Goal: Ask a question

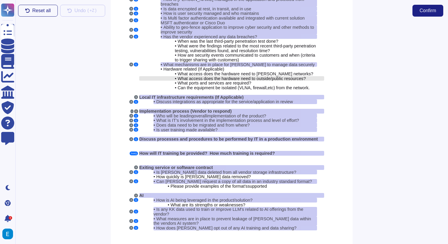
scroll to position [54, 0]
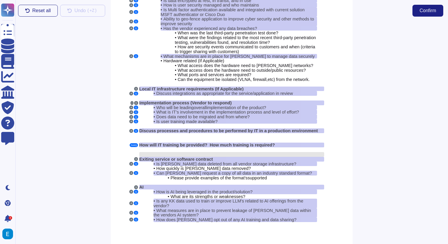
click at [163, 152] on div at bounding box center [231, 154] width 185 height 5
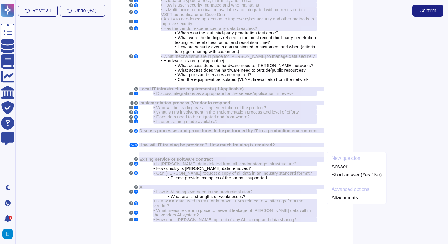
click at [246, 239] on div "S Cyber Security A Q • What security certifications do you hold? A Q • How is P…" at bounding box center [232, 99] width 242 height 311
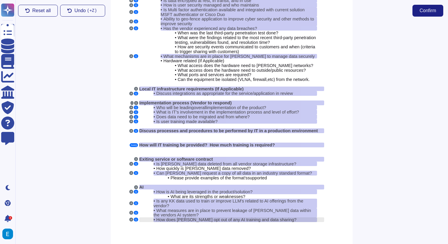
click at [220, 217] on span "How does [PERSON_NAME] opt out of any AI training and data sharing?" at bounding box center [226, 219] width 140 height 5
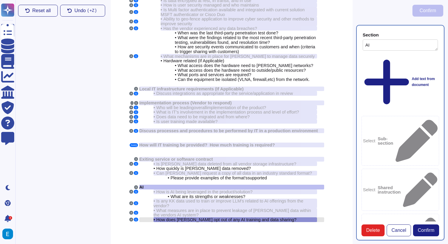
type textarea "AI"
type textarea "How does [PERSON_NAME] opt out of any AI training and data sharing?"
click at [224, 208] on span "What measures are in place to prevent leakage of [PERSON_NAME] data within the …" at bounding box center [233, 212] width 158 height 9
click at [227, 199] on div "• Is any KK data used to train or improve LLM's related to AI offerings from th…" at bounding box center [236, 203] width 164 height 9
click at [228, 199] on span "Is any KK data used to train or improve LLM's related to AI offerings from the …" at bounding box center [229, 203] width 150 height 9
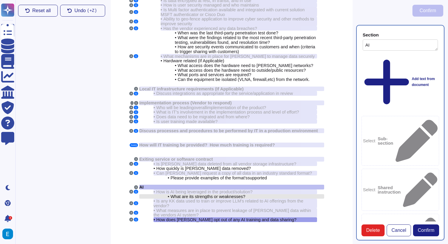
click at [231, 194] on span "What are its strengths or weaknesses?" at bounding box center [208, 196] width 75 height 5
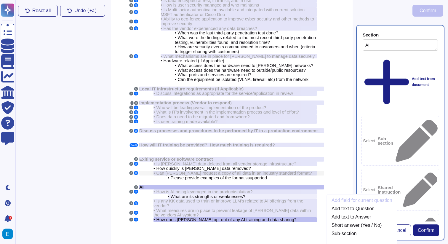
scroll to position [0, 0]
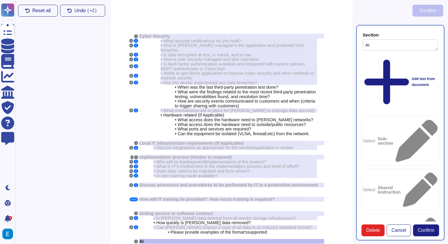
click at [143, 85] on div "• When was the last third-party penetration test done?" at bounding box center [231, 87] width 185 height 5
